Goal: Book appointment/travel/reservation

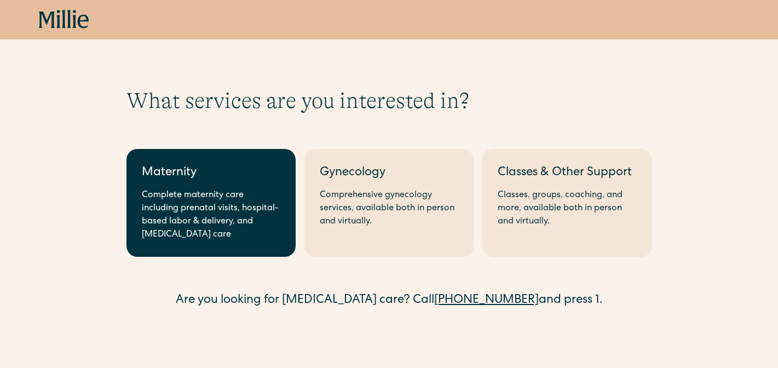
click at [176, 222] on div "Complete maternity care including prenatal visits, hospital-based labor & deliv…" at bounding box center [211, 215] width 139 height 53
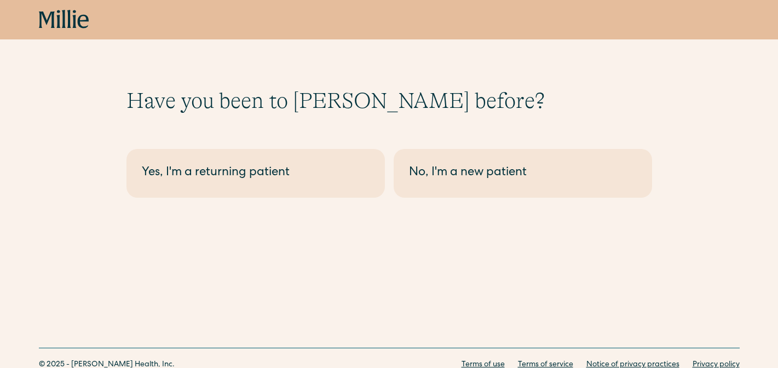
scroll to position [28, 0]
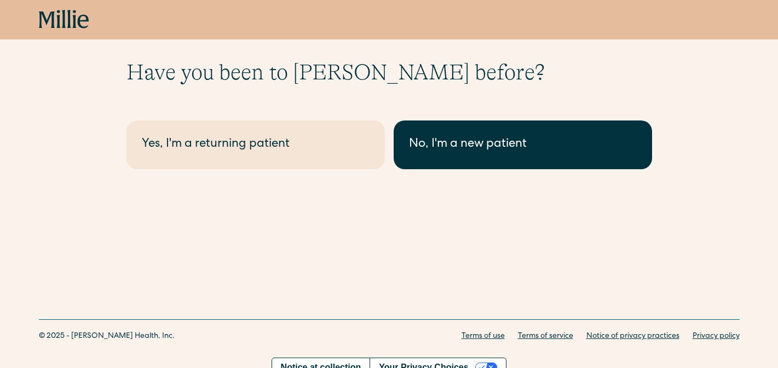
click at [526, 139] on div "No, I'm a new patient" at bounding box center [523, 145] width 228 height 18
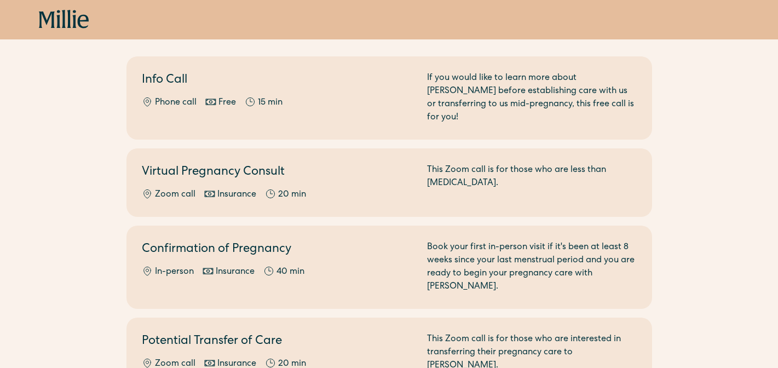
scroll to position [100, 0]
